Goal: Task Accomplishment & Management: Manage account settings

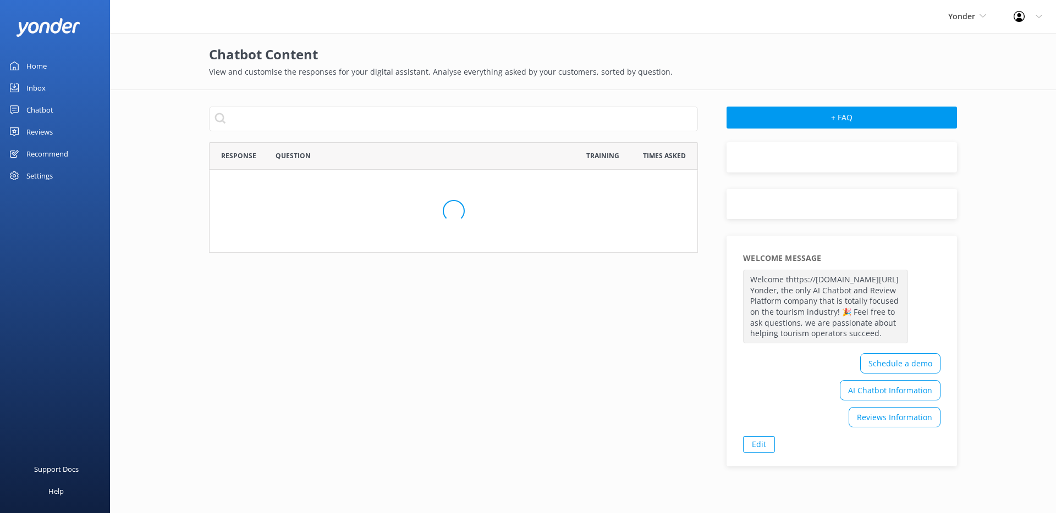
scroll to position [102, 481]
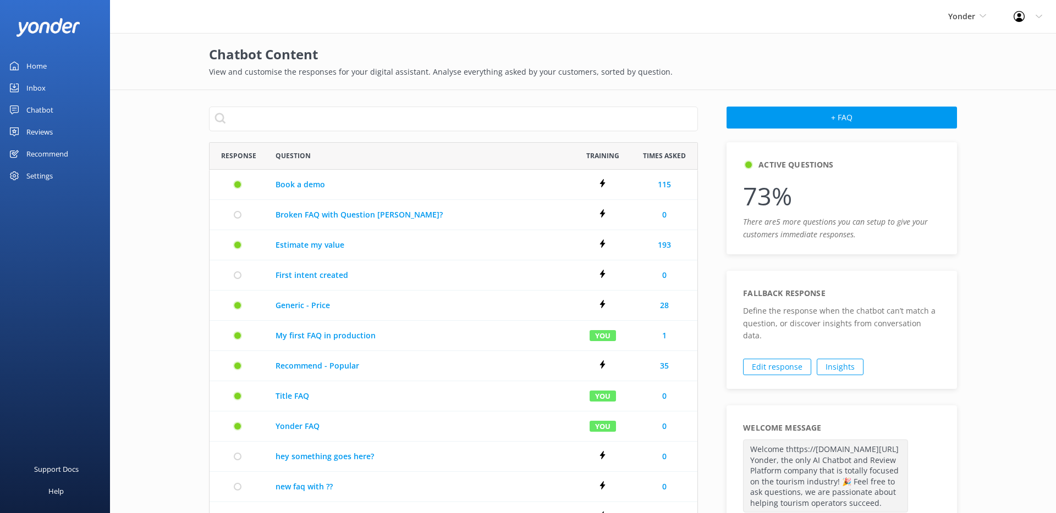
scroll to position [594, 481]
click at [41, 112] on div "Chatbot" at bounding box center [39, 110] width 27 height 22
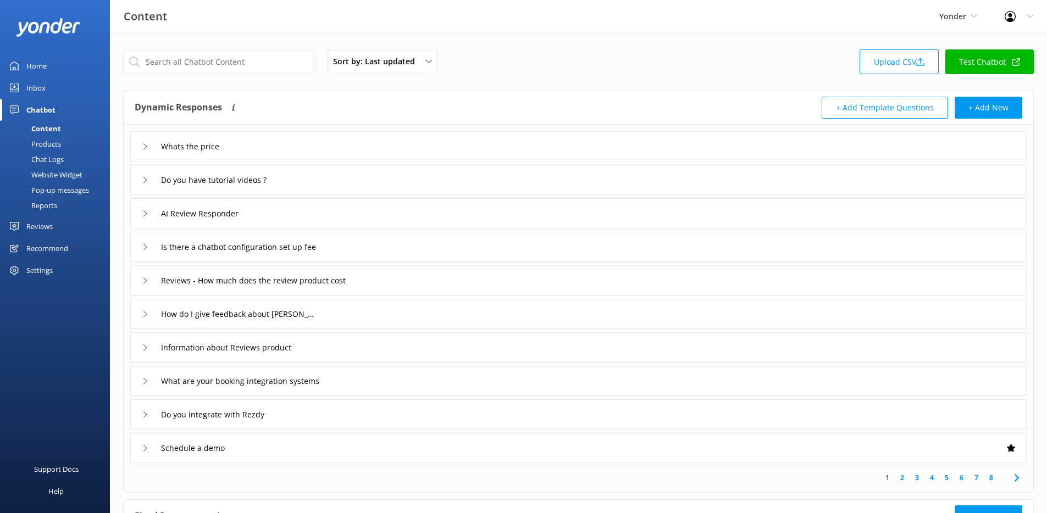
click at [41, 224] on div "Reviews" at bounding box center [39, 227] width 26 height 22
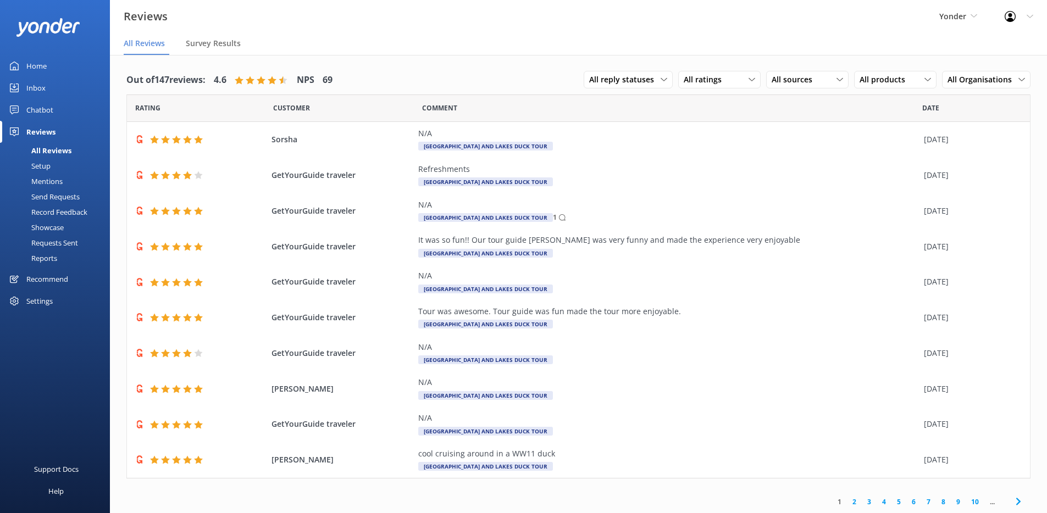
click at [64, 213] on div "Record Feedback" at bounding box center [47, 212] width 81 height 15
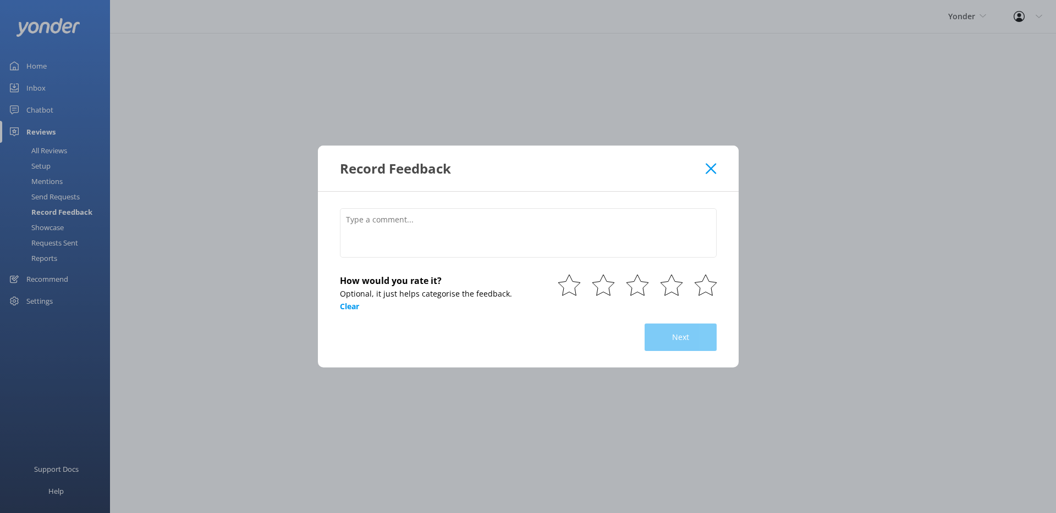
click at [713, 168] on icon at bounding box center [710, 168] width 10 height 11
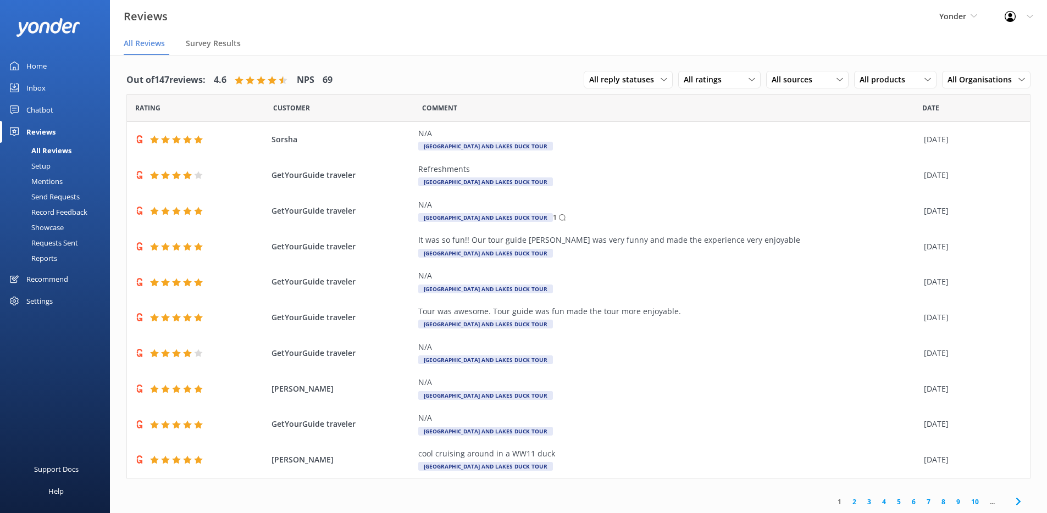
click at [38, 195] on div "Send Requests" at bounding box center [43, 196] width 73 height 15
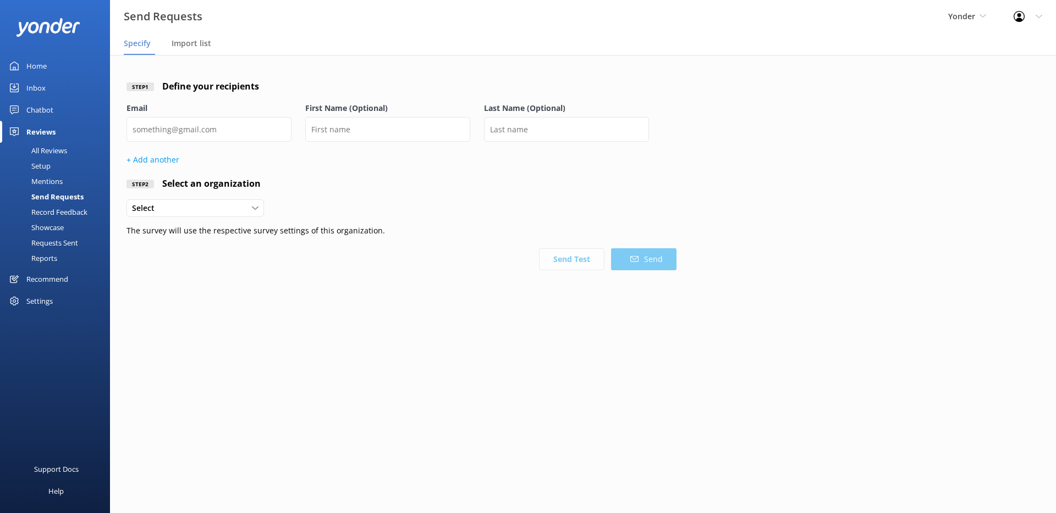
click at [52, 179] on div "Mentions" at bounding box center [35, 181] width 56 height 15
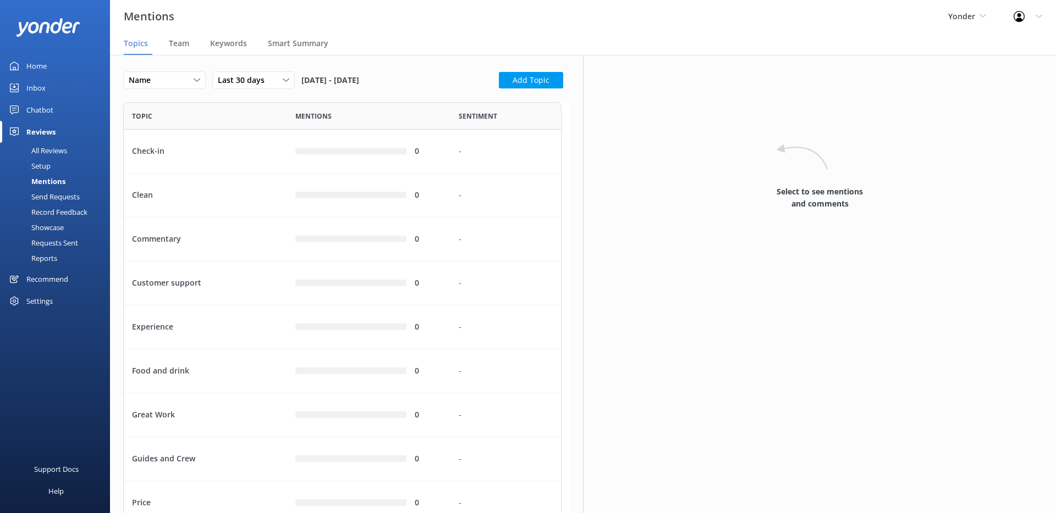
scroll to position [504, 430]
click at [49, 165] on div "Setup" at bounding box center [29, 165] width 44 height 15
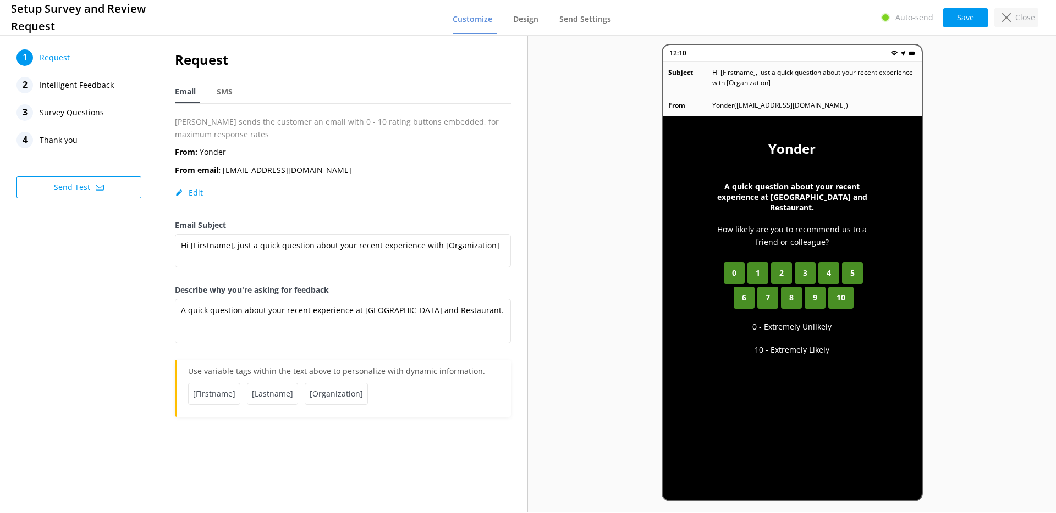
click at [1009, 16] on icon at bounding box center [1006, 17] width 9 height 9
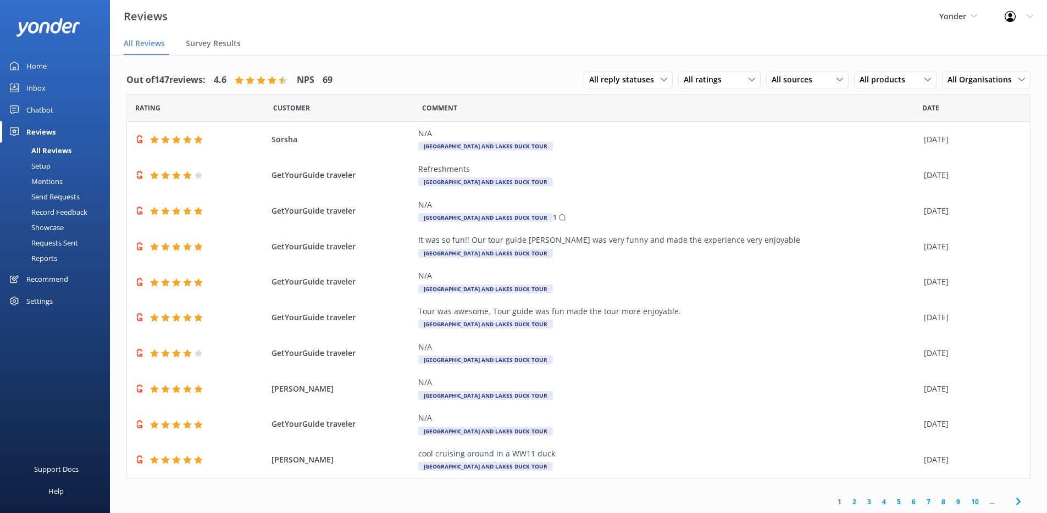
click at [32, 106] on div "Chatbot" at bounding box center [39, 110] width 27 height 22
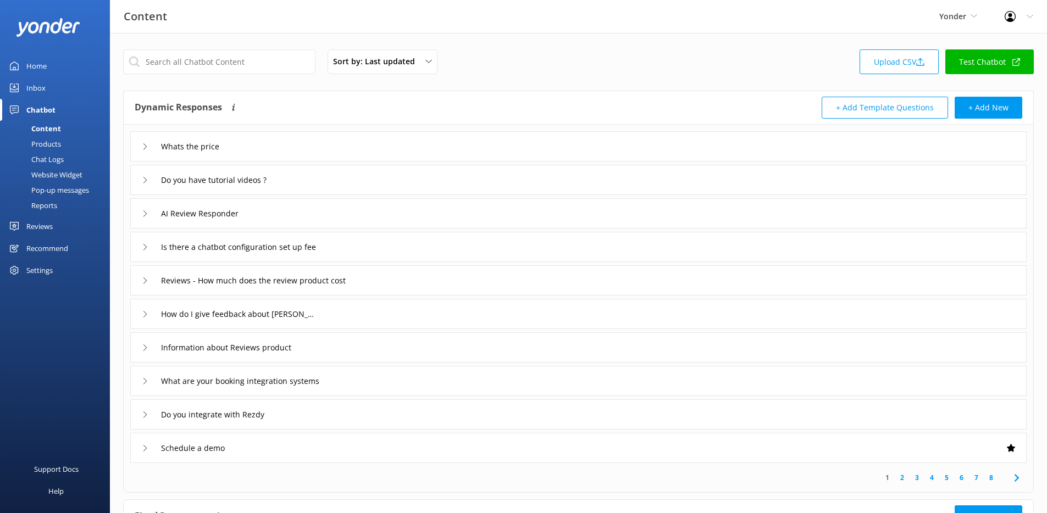
click at [61, 176] on div "Website Widget" at bounding box center [45, 174] width 76 height 15
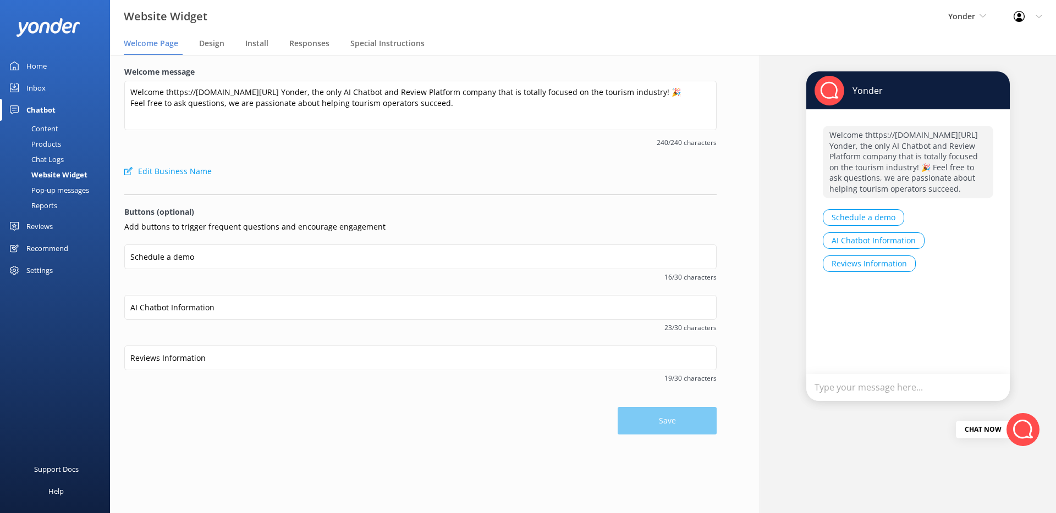
click at [59, 187] on div "Pop-up messages" at bounding box center [48, 190] width 82 height 15
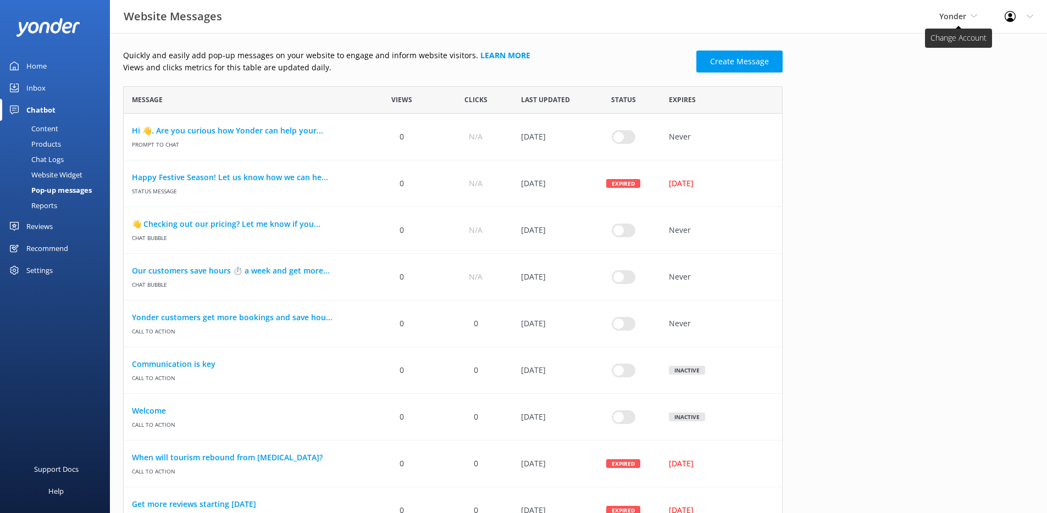
click at [961, 18] on span "Yonder" at bounding box center [953, 16] width 27 height 10
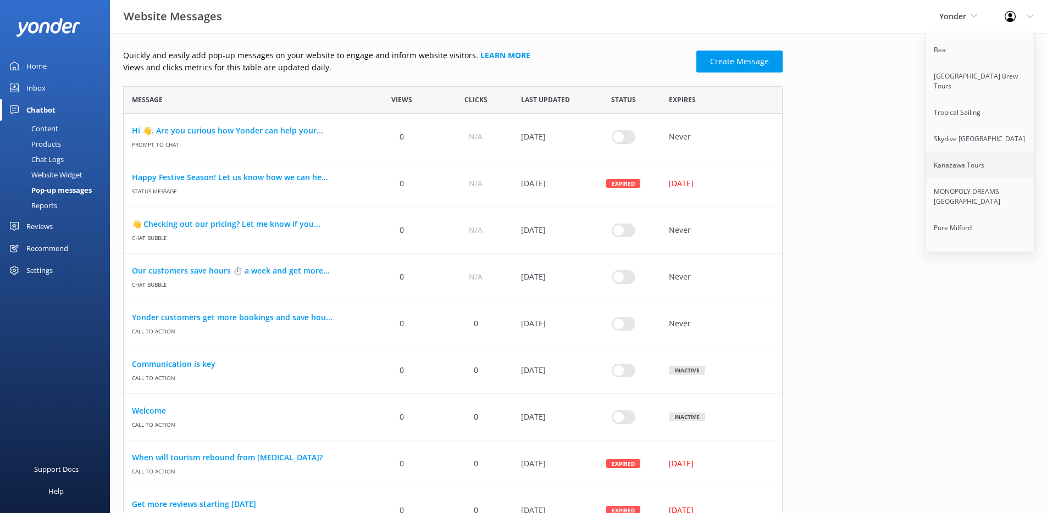
scroll to position [909, 0]
click at [967, 130] on link "[PERSON_NAME] Bungy [GEOGRAPHIC_DATA]" at bounding box center [981, 148] width 110 height 36
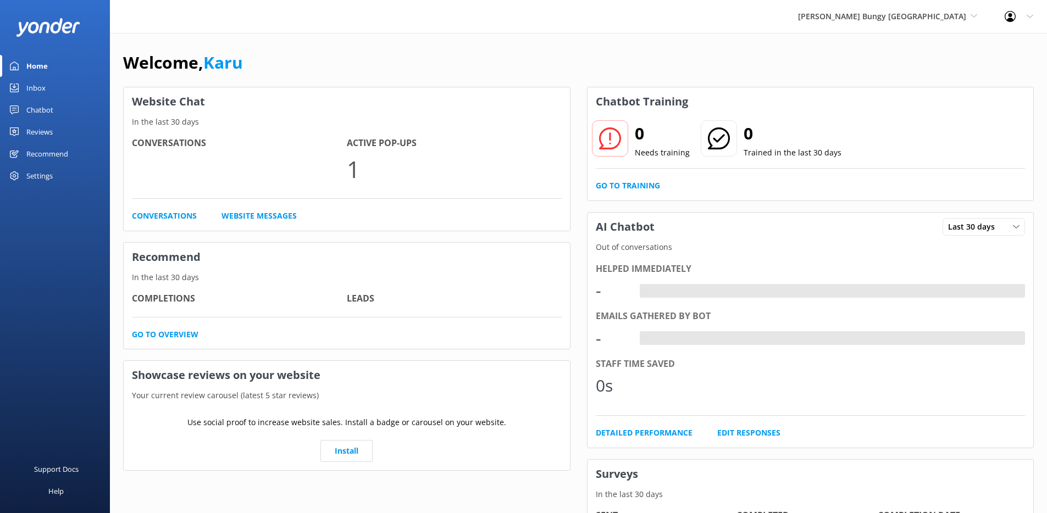
click at [45, 124] on div "Reviews" at bounding box center [39, 132] width 26 height 22
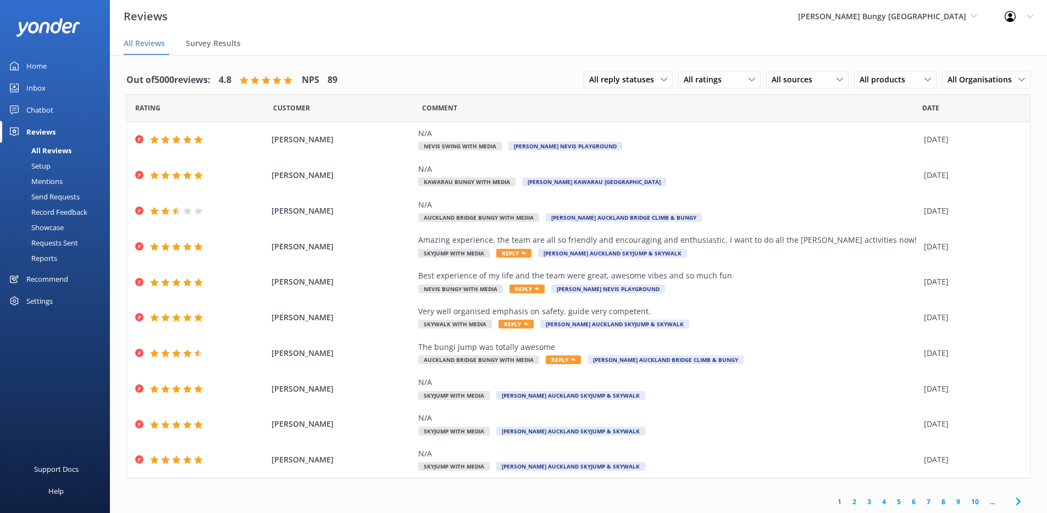
click at [44, 112] on div "Chatbot" at bounding box center [39, 110] width 27 height 22
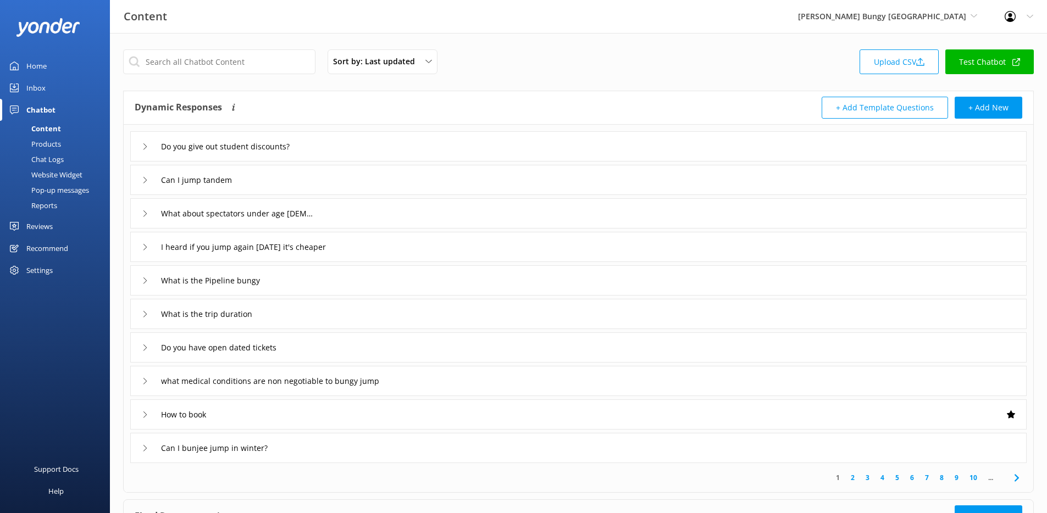
click at [59, 169] on div "Website Widget" at bounding box center [45, 174] width 76 height 15
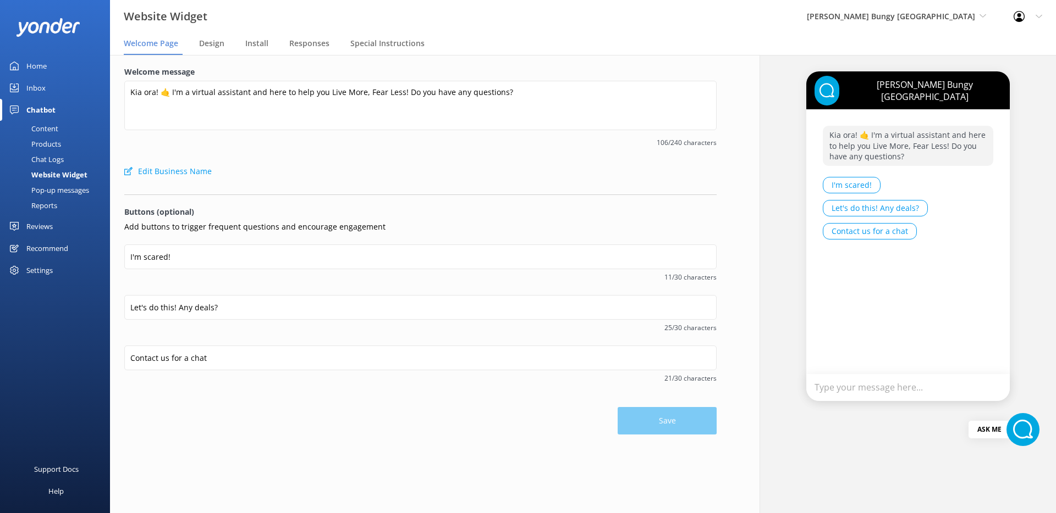
click at [61, 194] on div "Pop-up messages" at bounding box center [48, 190] width 82 height 15
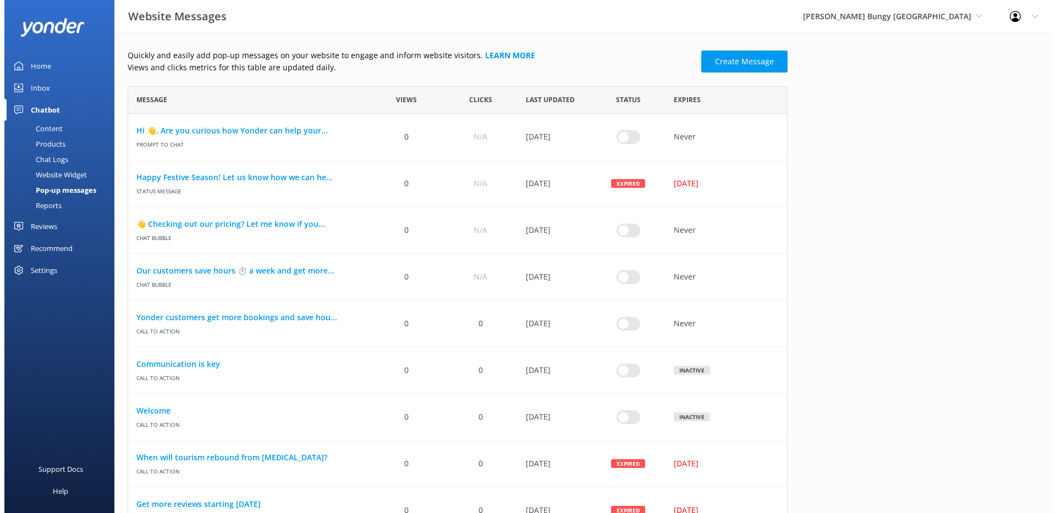
scroll to position [113, 651]
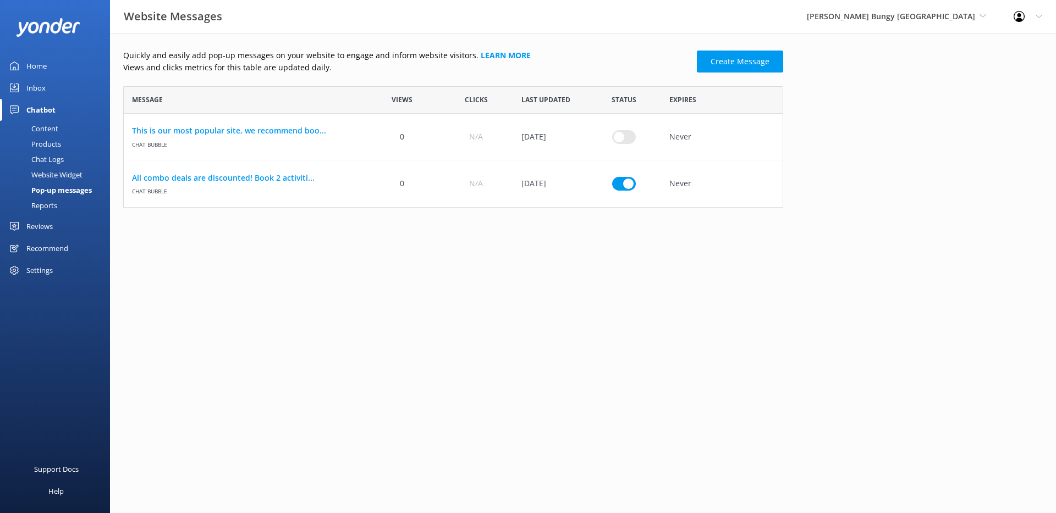
scroll to position [113, 651]
click at [946, 22] on span "[PERSON_NAME] Bungy [GEOGRAPHIC_DATA]" at bounding box center [895, 16] width 179 height 12
click at [60, 260] on div "Settings" at bounding box center [55, 270] width 110 height 22
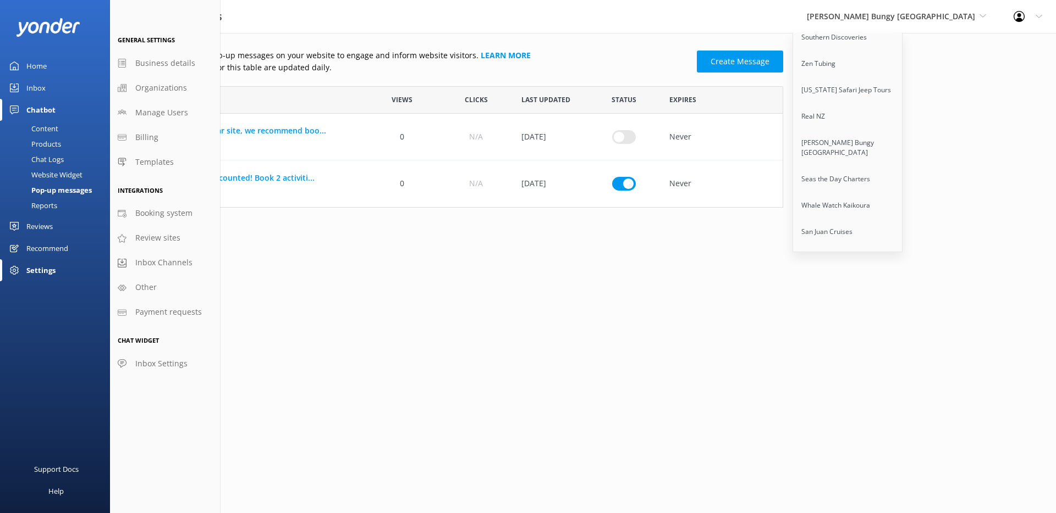
click at [58, 269] on div "Settings" at bounding box center [55, 270] width 110 height 22
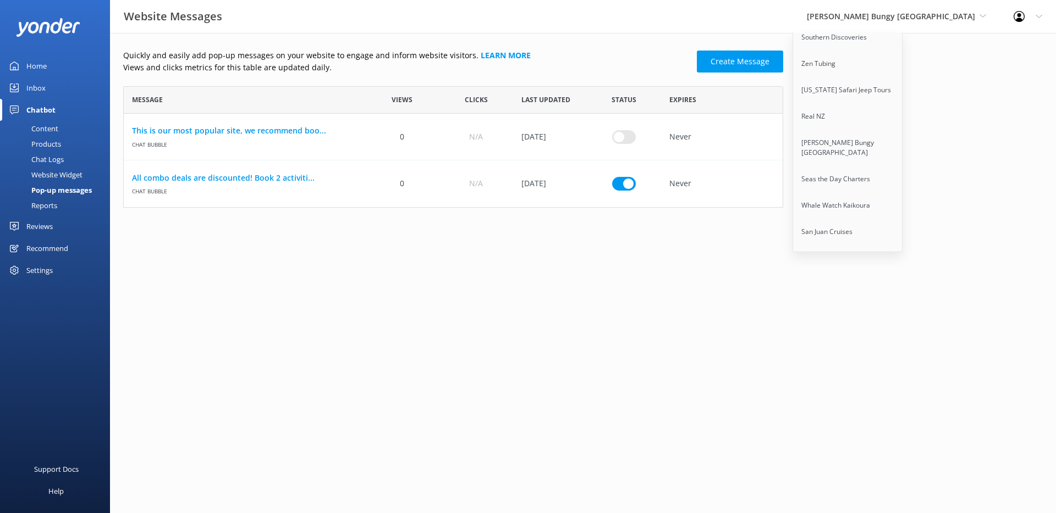
click at [58, 268] on div "Settings" at bounding box center [55, 270] width 110 height 22
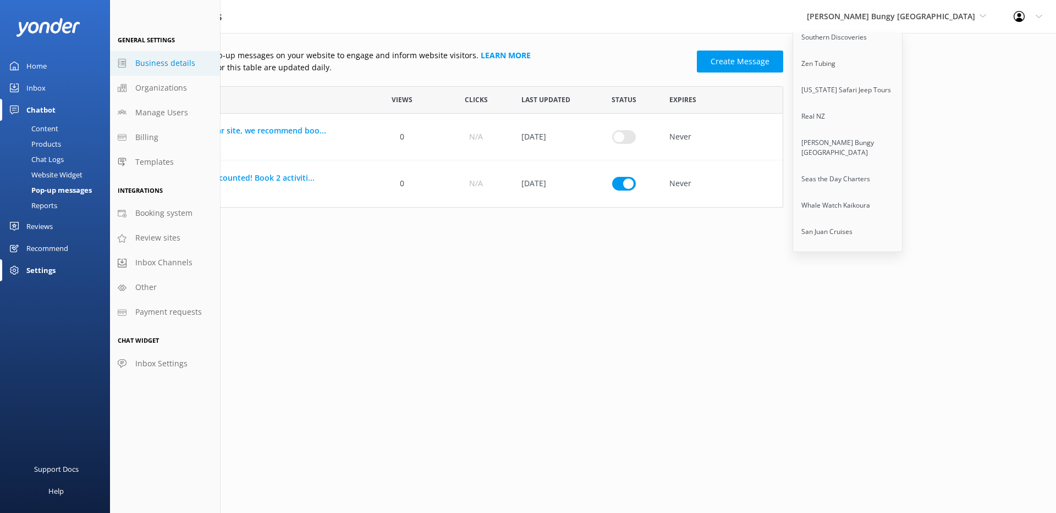
click at [165, 63] on span "Business details" at bounding box center [165, 63] width 60 height 12
select select "Pacific/Auckland"
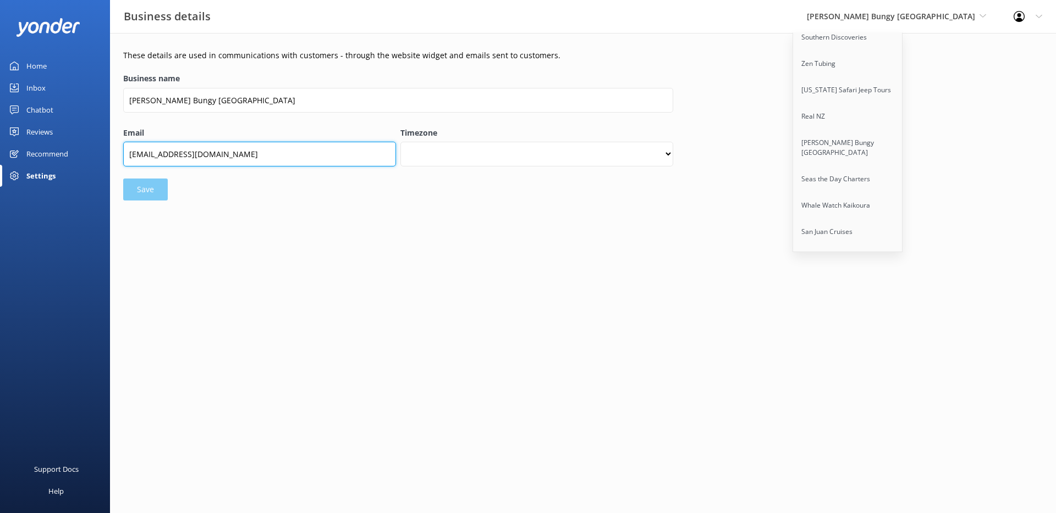
drag, startPoint x: 207, startPoint y: 154, endPoint x: 150, endPoint y: 156, distance: 57.7
click at [150, 156] on input "info@bungy.co.nz" at bounding box center [259, 154] width 273 height 25
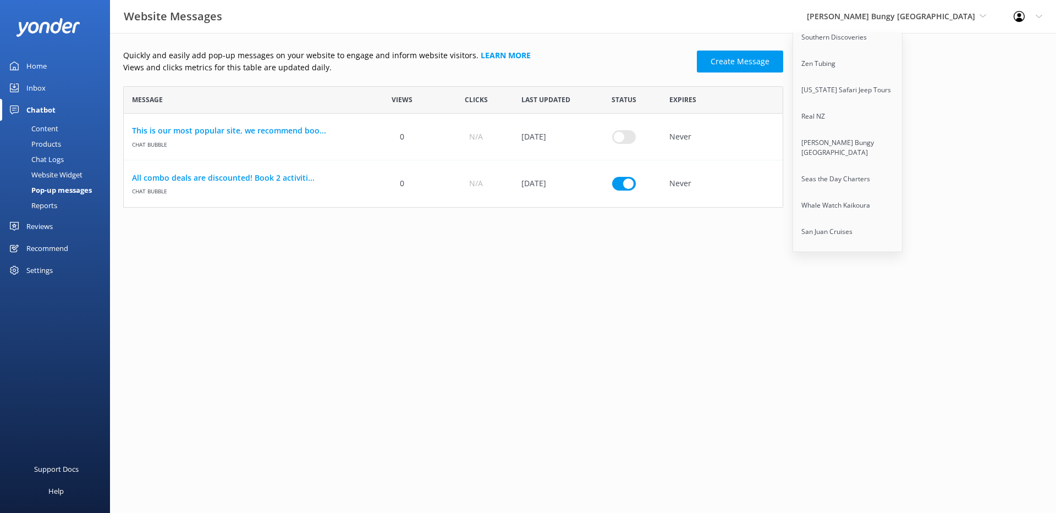
scroll to position [113, 651]
click at [277, 135] on link "This is our most popular site, we recommend boo..." at bounding box center [244, 131] width 225 height 12
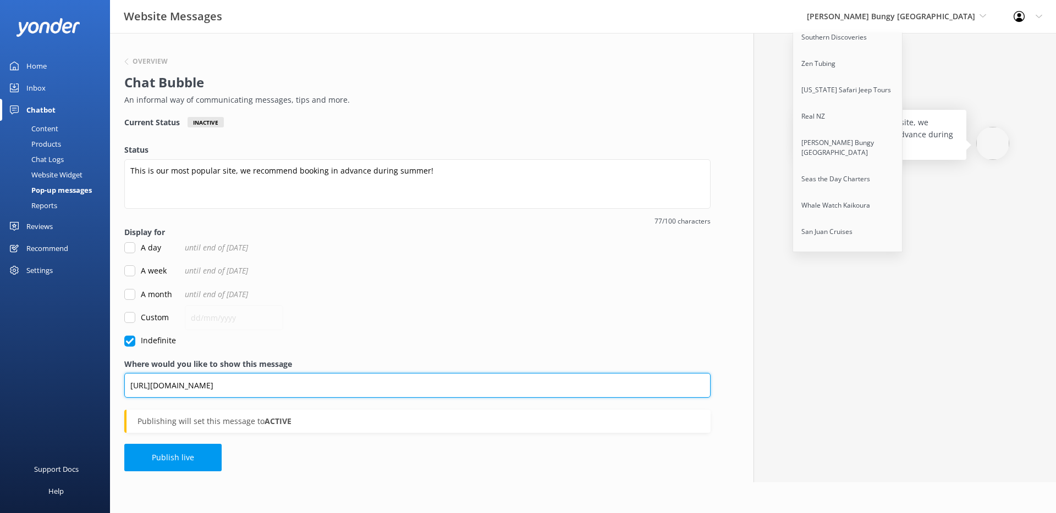
drag, startPoint x: 449, startPoint y: 388, endPoint x: 107, endPoint y: 388, distance: 342.0
click at [107, 388] on div "Website Messages AJ Hackett Bungy New Zealand GoSkydive New Zealand Yonder Yond…" at bounding box center [528, 258] width 1056 height 450
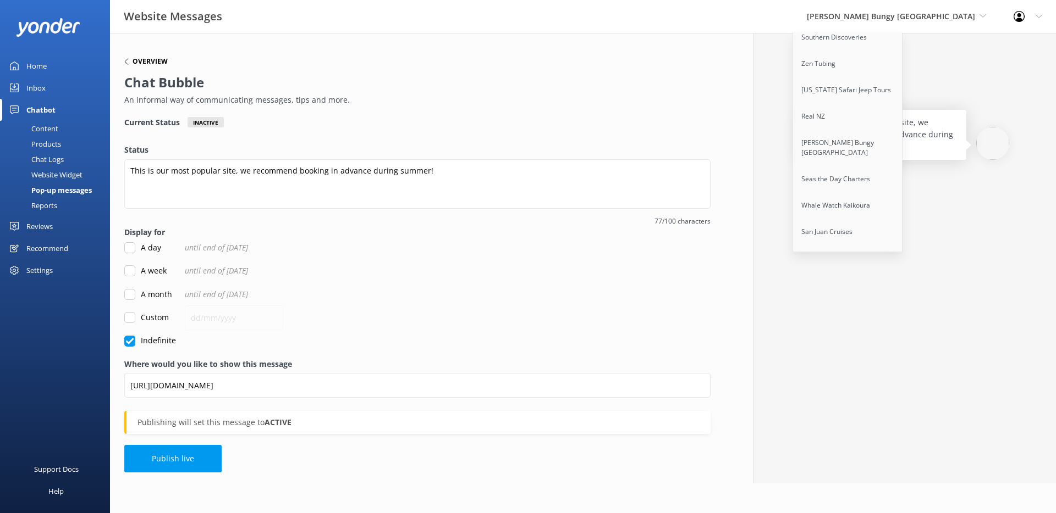
click at [150, 60] on h6 "Overview" at bounding box center [149, 61] width 35 height 7
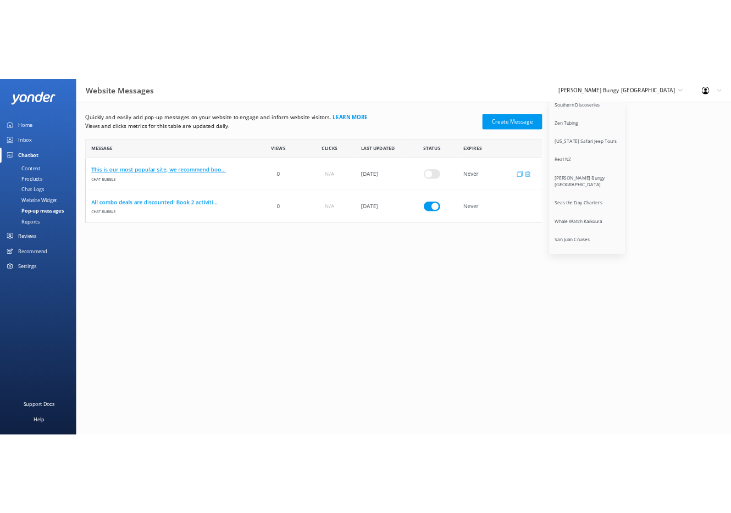
scroll to position [113, 651]
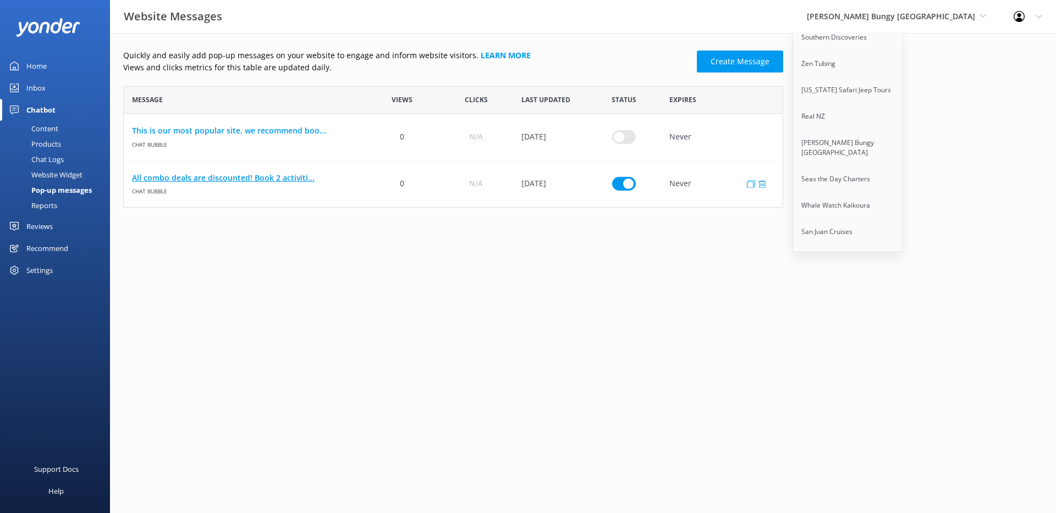
click at [223, 179] on link "All combo deals are discounted! Book 2 activiti..." at bounding box center [244, 178] width 225 height 12
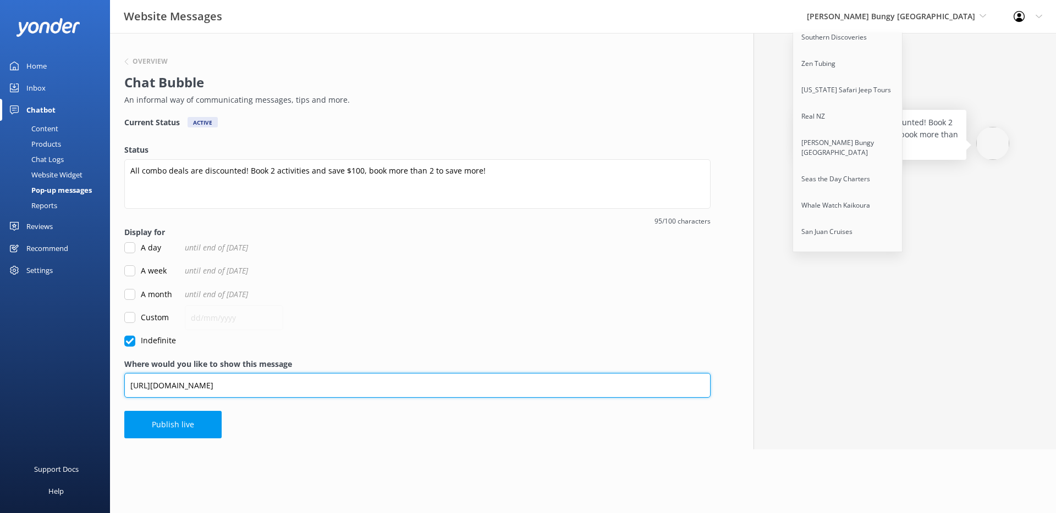
click at [285, 384] on input "[URL][DOMAIN_NAME]" at bounding box center [417, 385] width 586 height 25
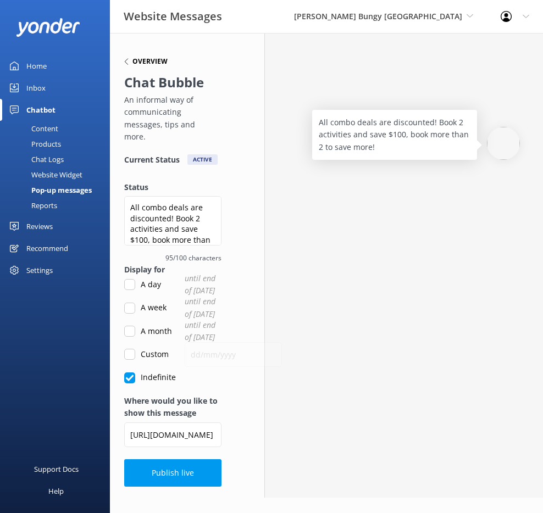
click at [146, 58] on h6 "Overview" at bounding box center [149, 61] width 35 height 7
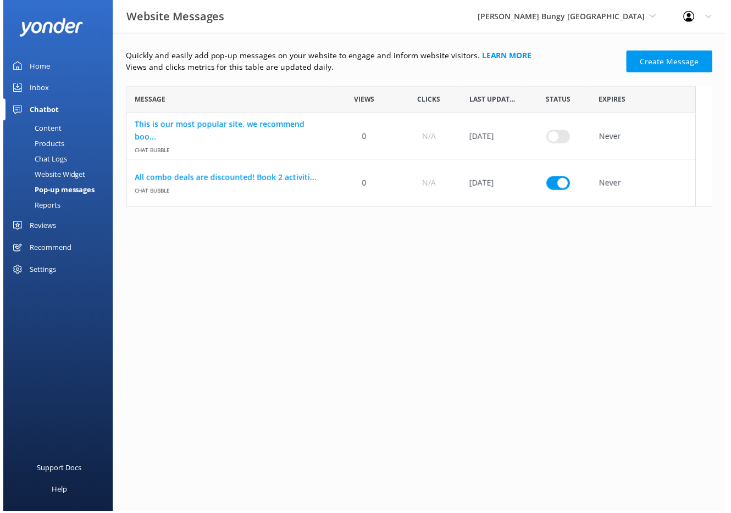
scroll to position [113, 587]
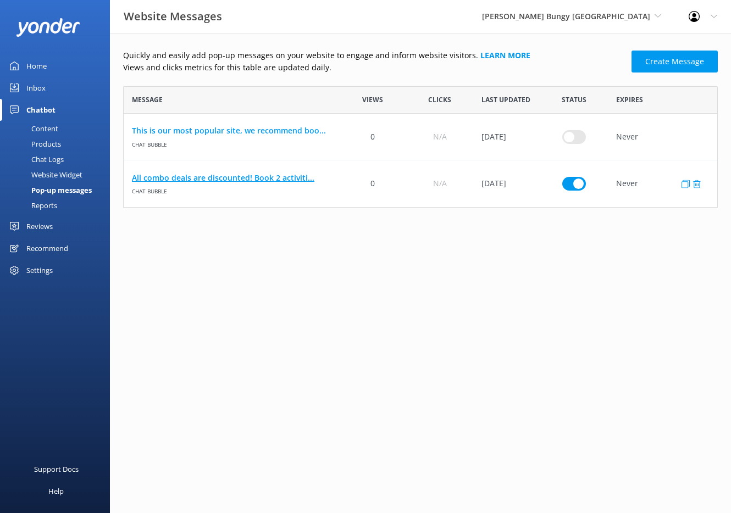
click at [250, 175] on link "All combo deals are discounted! Book 2 activiti..." at bounding box center [231, 178] width 199 height 12
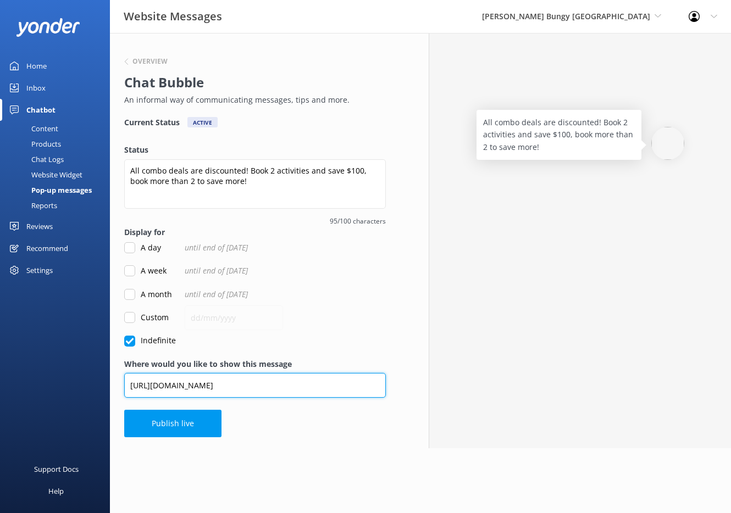
click at [292, 378] on input "[URL][DOMAIN_NAME]" at bounding box center [255, 385] width 262 height 25
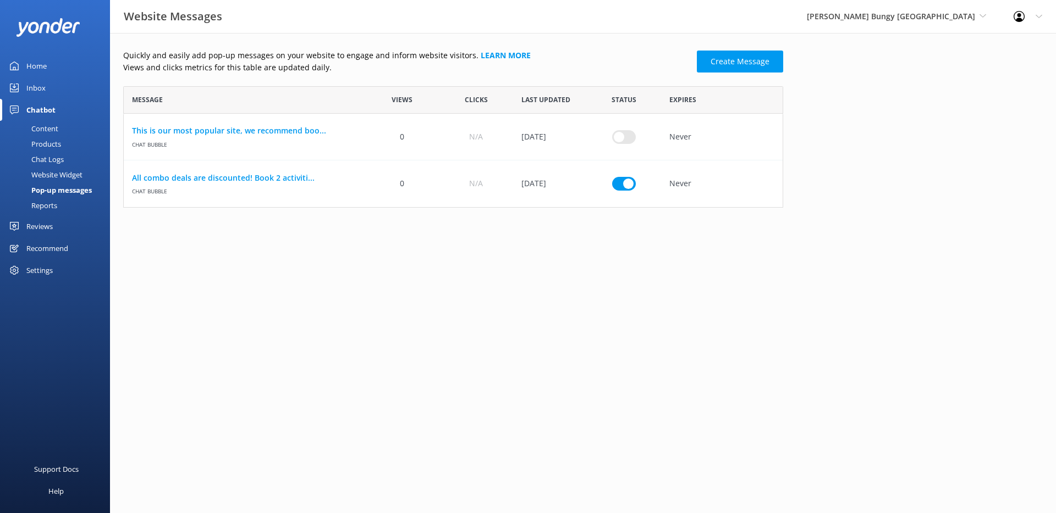
scroll to position [113, 651]
click at [239, 176] on link "All combo deals are discounted! Book 2 activiti..." at bounding box center [244, 178] width 225 height 12
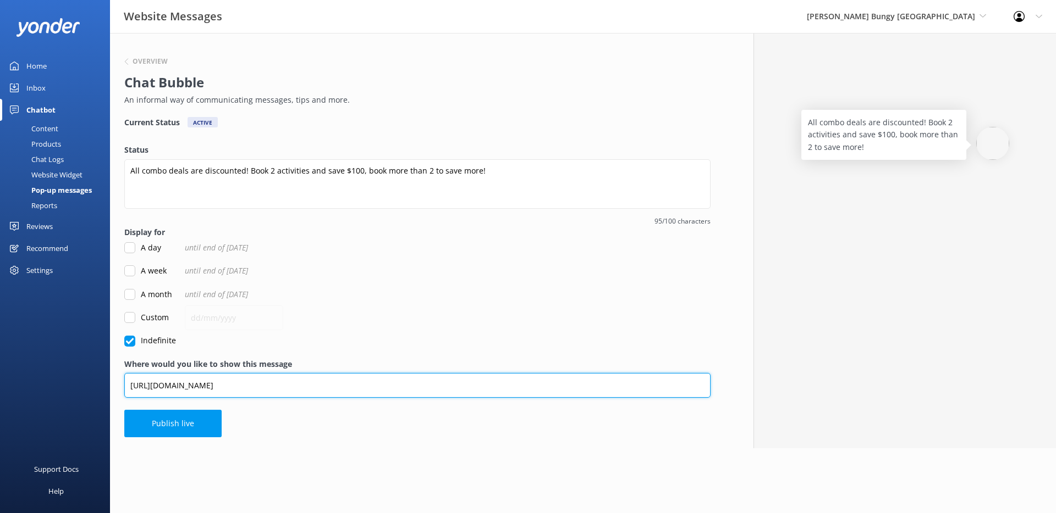
click at [326, 391] on input "[URL][DOMAIN_NAME]" at bounding box center [417, 385] width 586 height 25
